Goal: Task Accomplishment & Management: Manage account settings

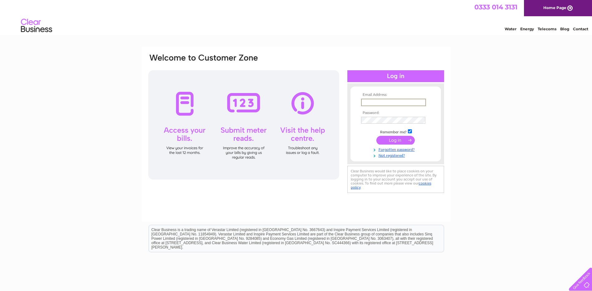
click at [391, 104] on input "text" at bounding box center [393, 102] width 65 height 7
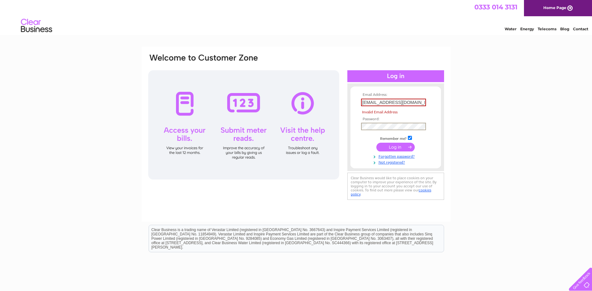
click at [398, 119] on tbody "Email Address: [EMAIL_ADDRESS][DOMAIN_NAME] Invalid Email Address Password: Rem…" at bounding box center [395, 129] width 72 height 72
click at [391, 148] on input "submit" at bounding box center [395, 147] width 38 height 9
click at [395, 145] on input "submit" at bounding box center [395, 146] width 38 height 9
click at [364, 101] on input "[EMAIL_ADDRESS][DOMAIN_NAME]" at bounding box center [393, 102] width 65 height 7
type input "[EMAIL_ADDRESS][DOMAIN_NAME]"
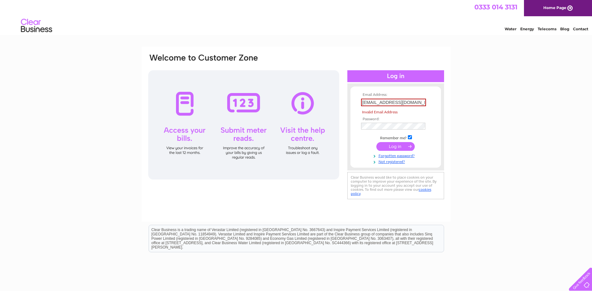
click at [400, 147] on input "submit" at bounding box center [395, 146] width 38 height 9
click at [388, 144] on input "submit" at bounding box center [395, 146] width 38 height 9
click at [390, 144] on input "submit" at bounding box center [395, 146] width 38 height 9
click at [391, 144] on input "submit" at bounding box center [395, 146] width 38 height 9
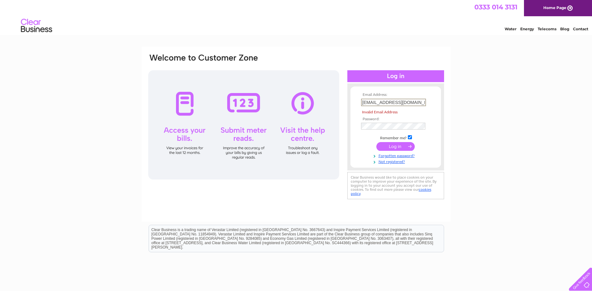
click at [393, 145] on input "submit" at bounding box center [395, 146] width 38 height 9
